Goal: Contribute content: Add original content to the website for others to see

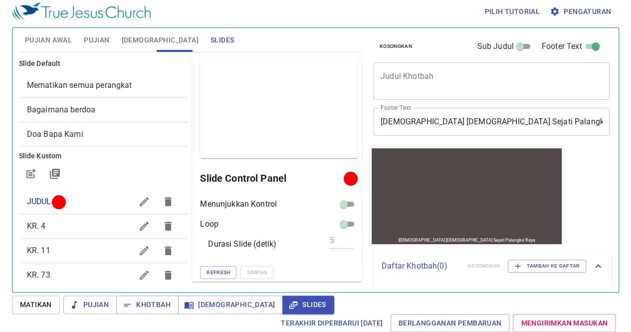
scroll to position [0, 0]
click at [138, 227] on icon "button" at bounding box center [144, 226] width 12 height 12
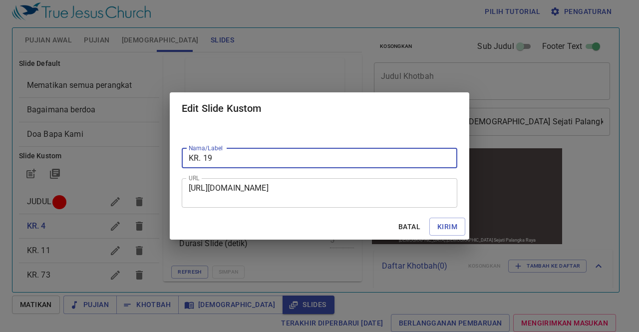
type input "KR. 19"
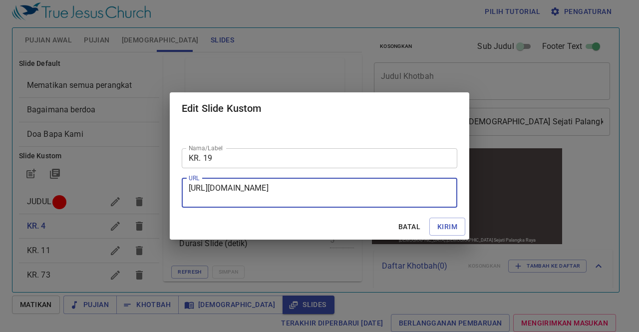
drag, startPoint x: 190, startPoint y: 187, endPoint x: 336, endPoint y: 201, distance: 147.5
click at [336, 201] on textarea "https://docs.google.com/presentation/d/1tbyxEXAhgTEGcZiK0hjFgWLj087GNZEh/edit?s…" at bounding box center [320, 192] width 262 height 19
paste textarea "https://docs.google.com/presentation/d/1Y21Fa4EMjt_jDR3QCdGoPPpMQlueupr4/edit?s…"
type textarea "https://docs.google.com/presentation/d/1Y21Fa4EMjt_jDR3QCdGoPPpMQlueupr4/edit?s…"
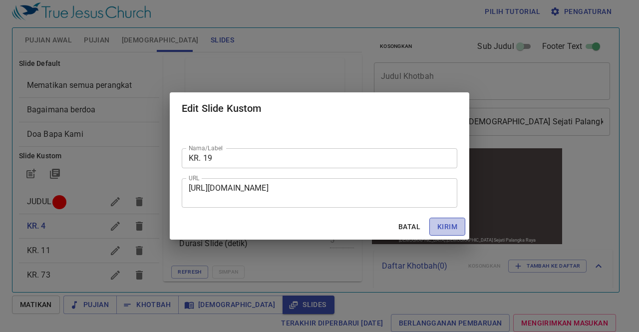
click at [449, 222] on span "Kirim" at bounding box center [447, 227] width 20 height 12
checkbox input "true"
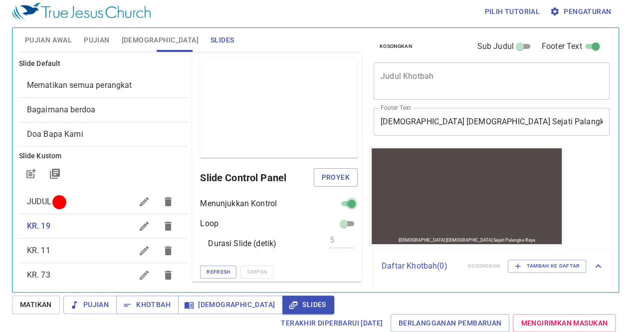
click at [341, 203] on input "checkbox" at bounding box center [352, 206] width 36 height 12
checkbox input "false"
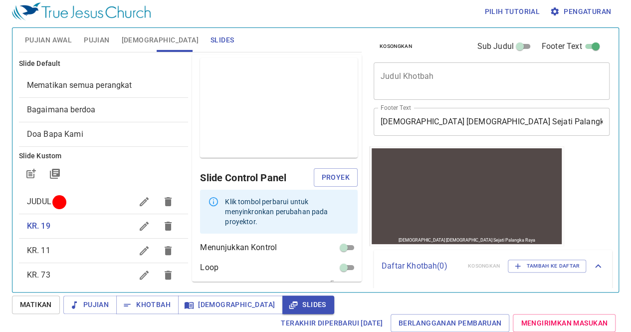
scroll to position [34, 0]
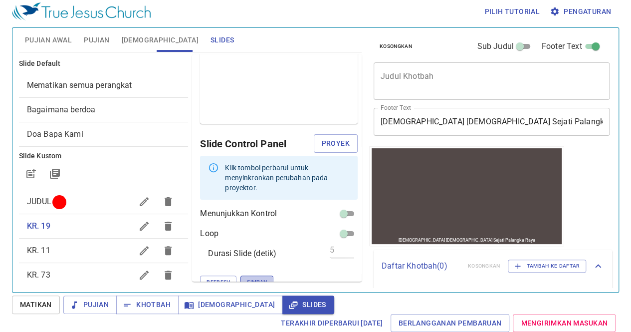
click at [247, 278] on span "Simpan" at bounding box center [257, 282] width 20 height 9
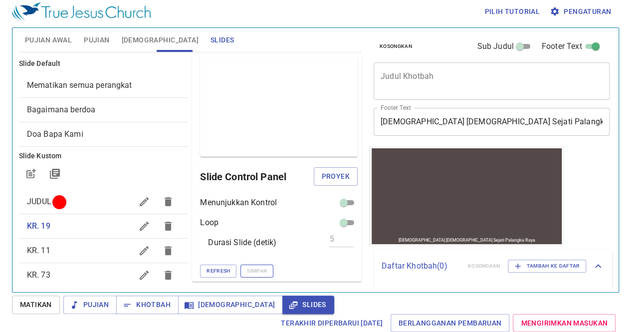
scroll to position [0, 0]
click at [138, 254] on icon "button" at bounding box center [144, 251] width 12 height 12
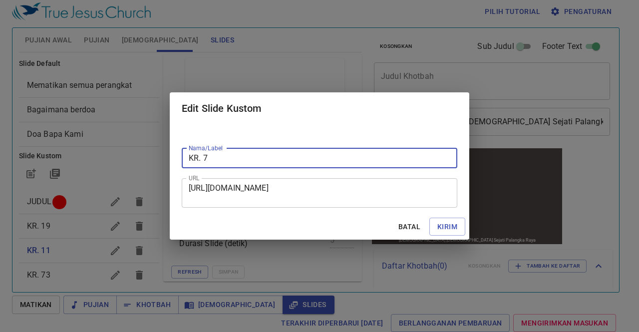
type input "KR. 7"
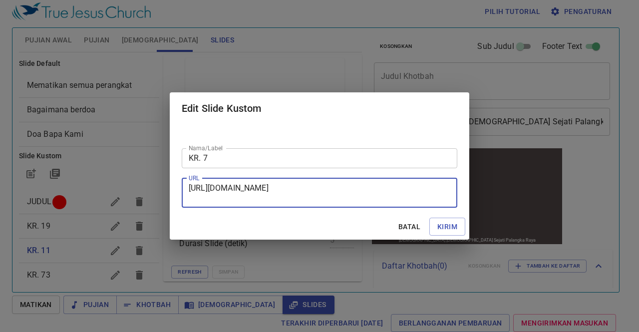
drag, startPoint x: 191, startPoint y: 188, endPoint x: 354, endPoint y: 210, distance: 164.2
click at [354, 210] on div "Nama/Label KR. 7 Nama/Label URL https://docs.google.com/presentation/d/1i0jNYc8…" at bounding box center [320, 168] width 300 height 89
type textarea "h"
paste textarea "https://docs.google.com/presentation/d/1H-3Jdjrsc2Jjc6jPQuO2eBmUL2A3D1x-/edit?s…"
type textarea "https://docs.google.com/presentation/d/1H-3Jdjrsc2Jjc6jPQuO2eBmUL2A3D1x-/edit?s…"
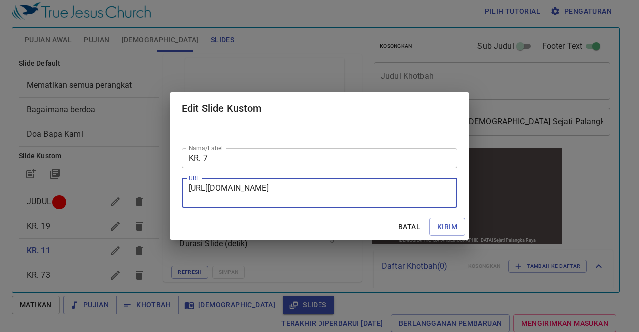
click at [354, 210] on div "Nama/Label KR. 7 Nama/Label URL https://docs.google.com/presentation/d/1H-3Jdjr…" at bounding box center [320, 168] width 300 height 89
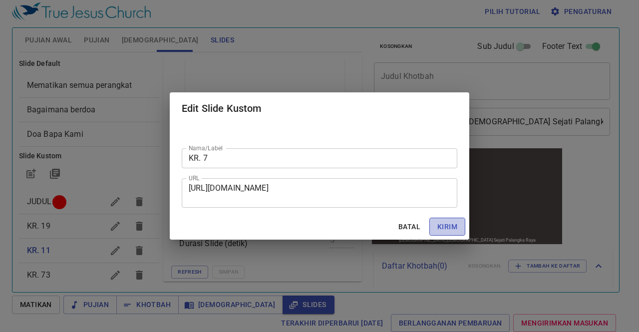
click at [451, 227] on span "Kirim" at bounding box center [447, 227] width 20 height 12
checkbox input "true"
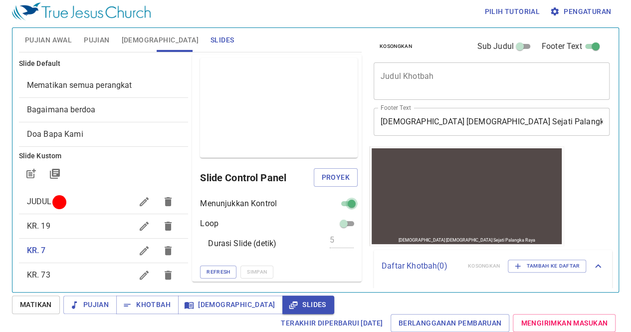
click at [334, 204] on input "checkbox" at bounding box center [352, 206] width 36 height 12
checkbox input "false"
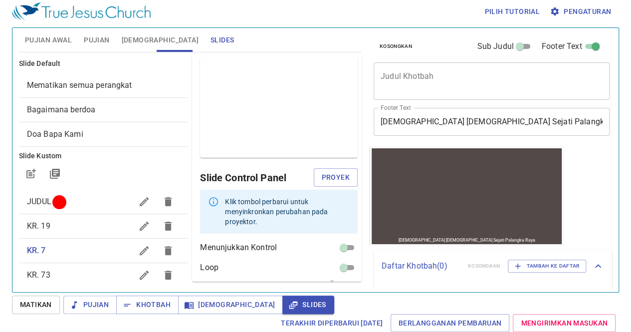
scroll to position [34, 0]
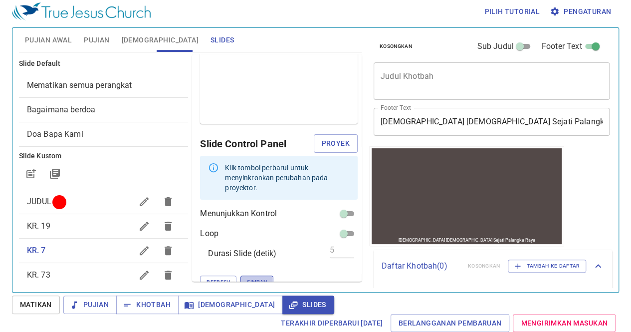
click at [247, 278] on span "Simpan" at bounding box center [257, 282] width 20 height 9
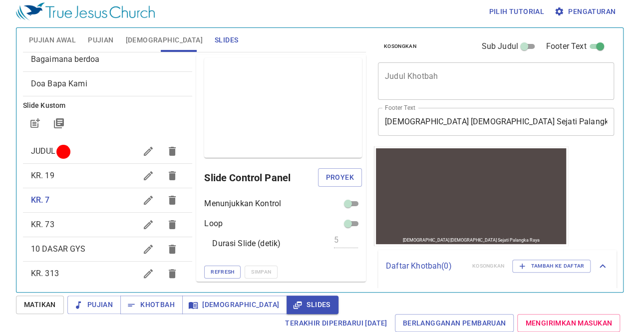
scroll to position [53, 0]
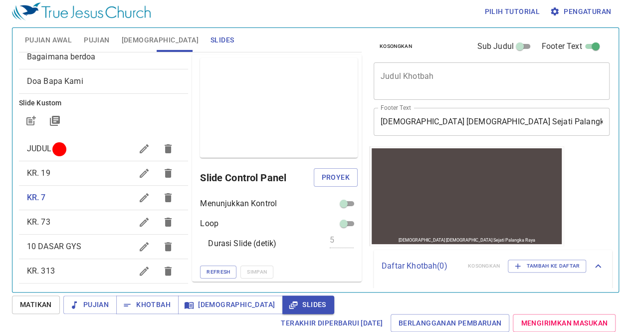
click at [140, 218] on icon "button" at bounding box center [144, 222] width 9 height 9
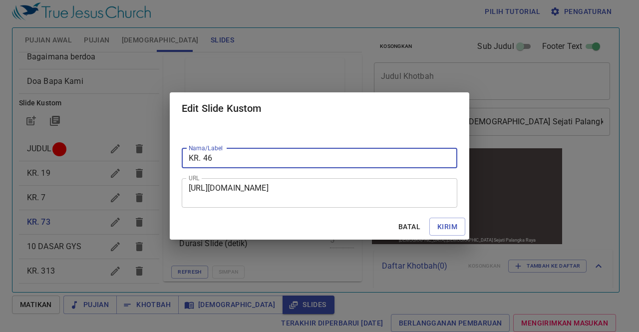
type input "KR. 466"
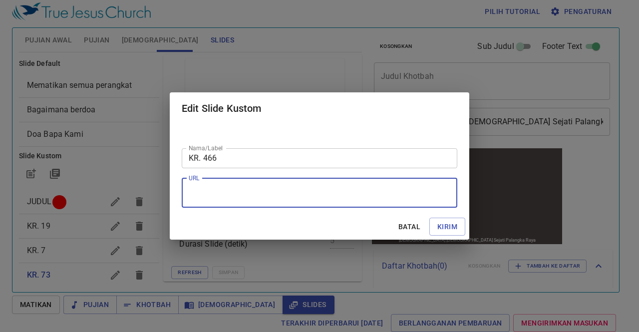
scroll to position [0, 0]
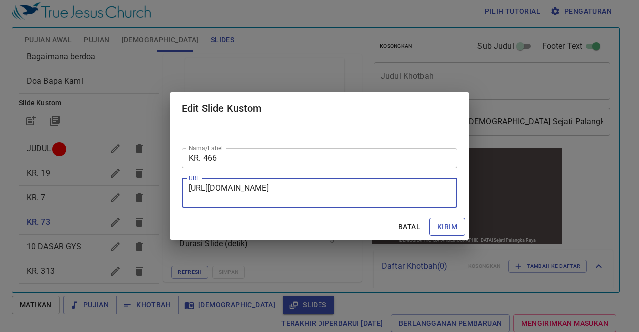
type textarea "https://docs.google.com/presentation/d/1O3wcKGSutNUHI72SCfLRqEnCNUJy51ZZ/edit?s…"
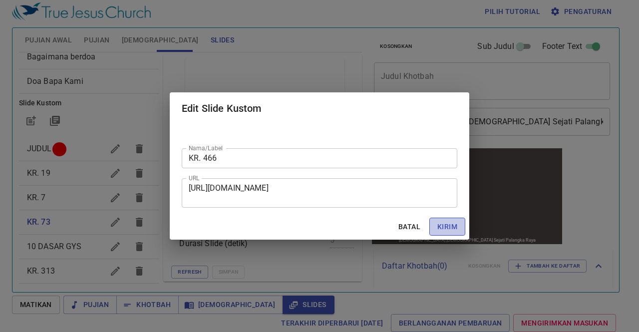
click at [447, 225] on span "Kirim" at bounding box center [447, 227] width 20 height 12
checkbox input "true"
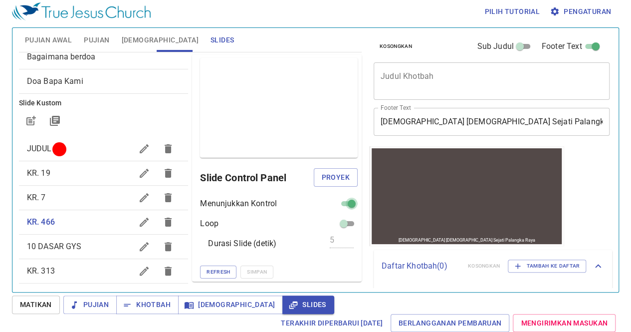
click at [337, 203] on input "checkbox" at bounding box center [352, 206] width 36 height 12
checkbox input "false"
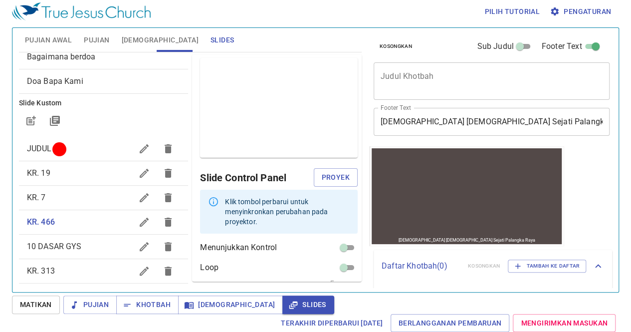
scroll to position [34, 0]
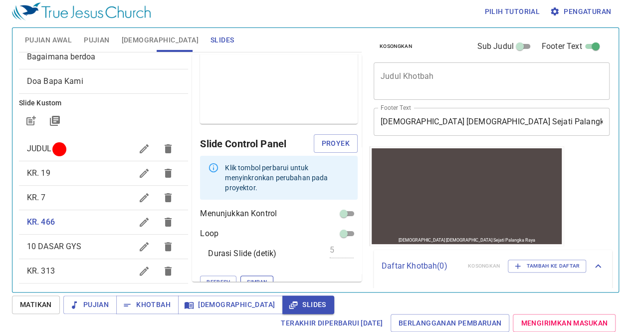
click at [241, 276] on button "Simpan" at bounding box center [257, 282] width 33 height 13
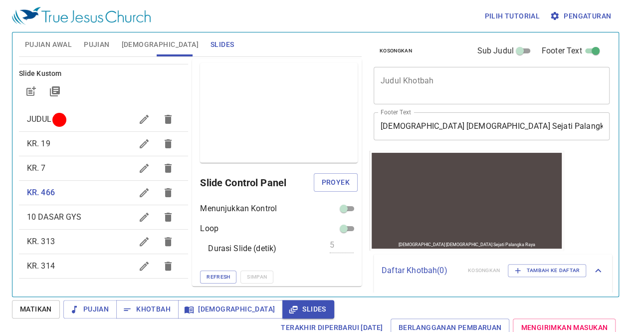
scroll to position [0, 0]
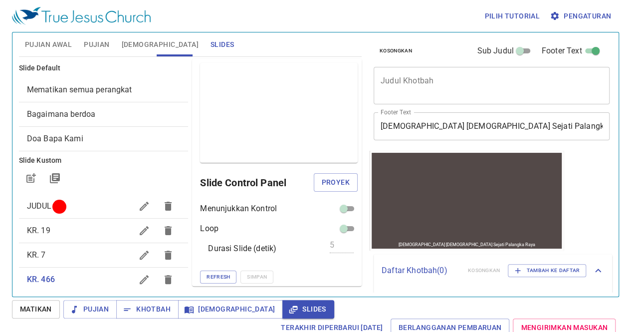
click at [82, 192] on ul "JUDUL KR. 19 KR. 7 KR. 466 10 DASAR GYS KR. 313 KR. 314" at bounding box center [104, 279] width 170 height 179
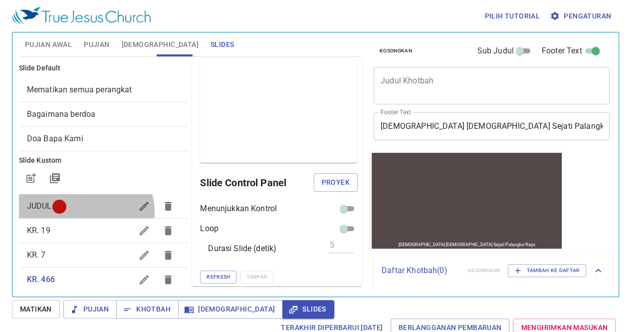
click at [82, 212] on div "JUDUL" at bounding box center [104, 206] width 170 height 24
